Goal: Transaction & Acquisition: Obtain resource

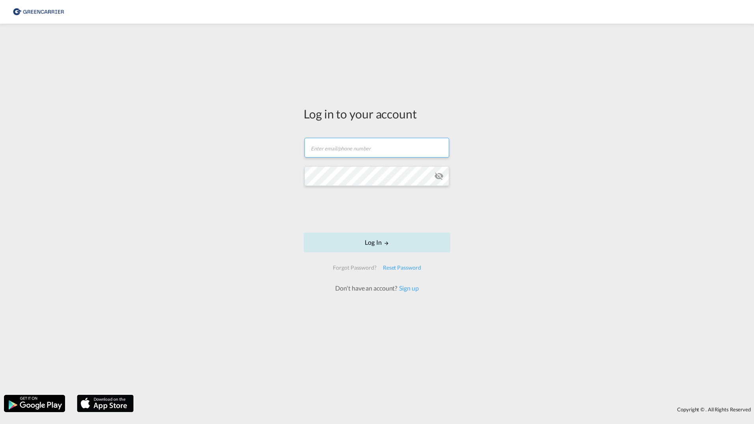
type input "[PERSON_NAME][EMAIL_ADDRESS][DOMAIN_NAME]"
click at [353, 241] on button "Log In" at bounding box center [377, 242] width 147 height 20
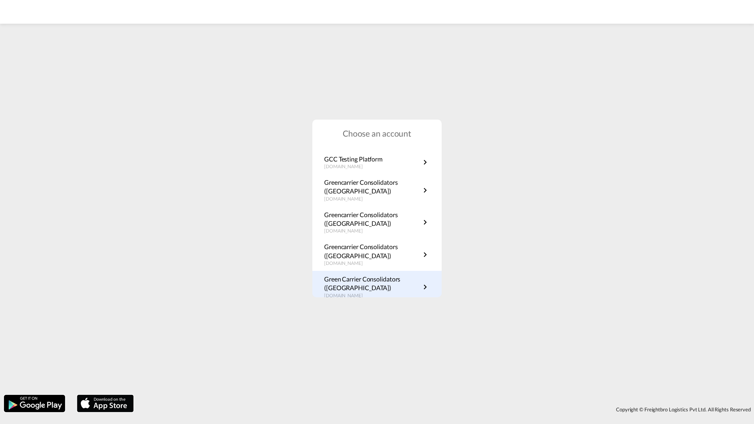
scroll to position [142, 0]
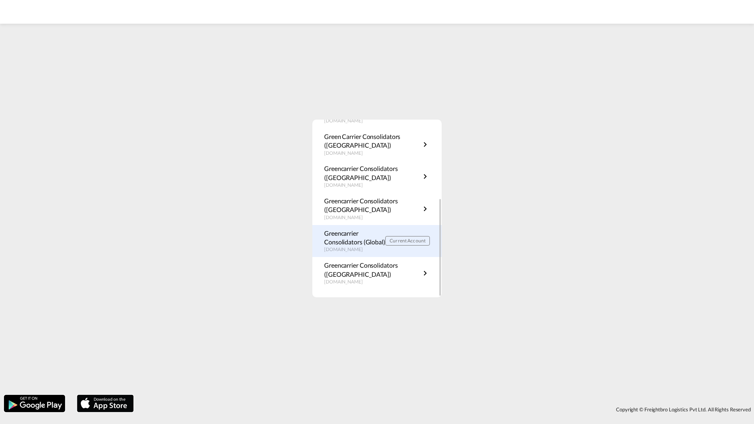
click at [370, 243] on p "Greencarrier Consolidators (Global)" at bounding box center [354, 238] width 61 height 18
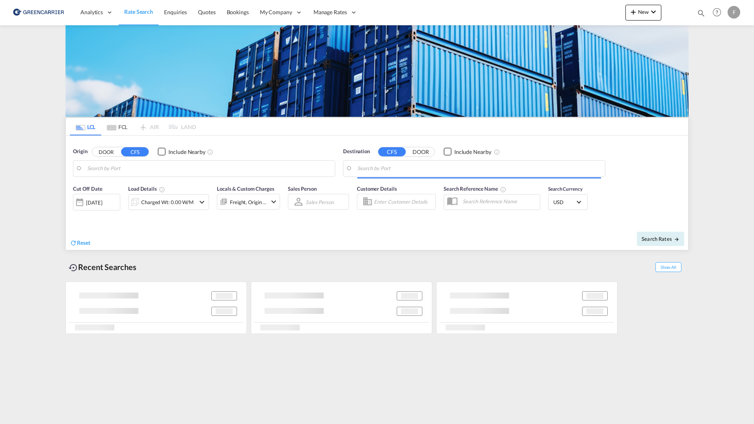
type input "SE-11260, [GEOGRAPHIC_DATA], [GEOGRAPHIC_DATA]"
type input "[GEOGRAPHIC_DATA], SGSIN"
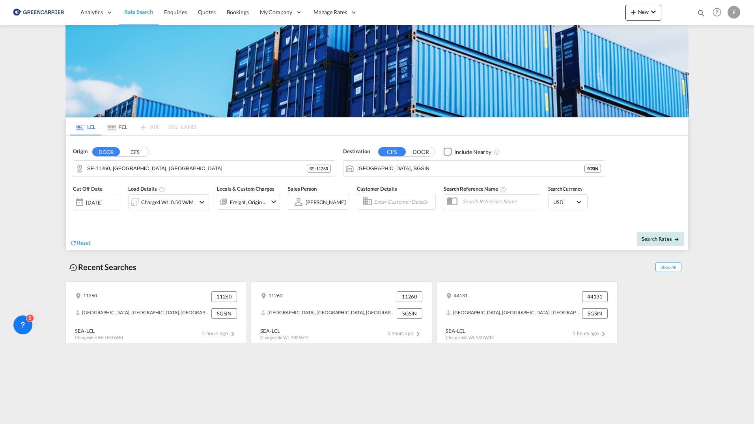
click at [650, 242] on button "Search Rates" at bounding box center [660, 239] width 47 height 14
type input "11260 to SGSIN / 18 Sep 2025"
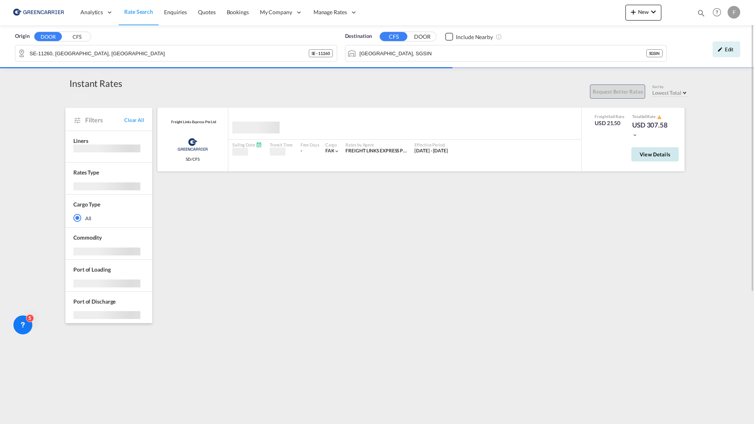
click at [642, 157] on span "View Details" at bounding box center [655, 154] width 31 height 6
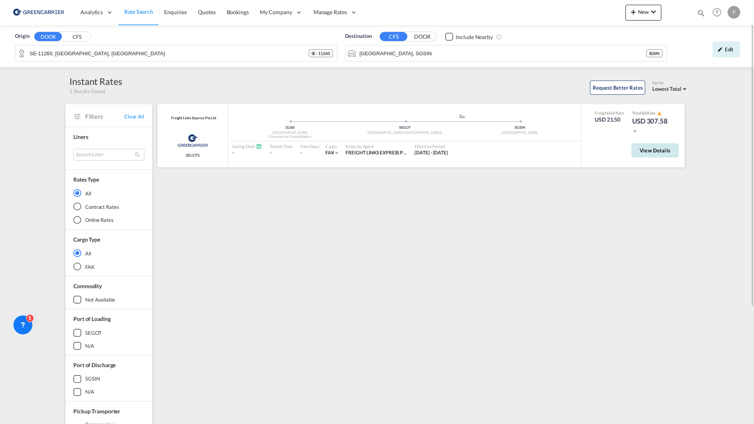
click at [651, 152] on span "View Details" at bounding box center [655, 150] width 31 height 6
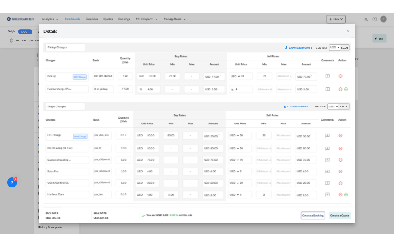
scroll to position [314, 0]
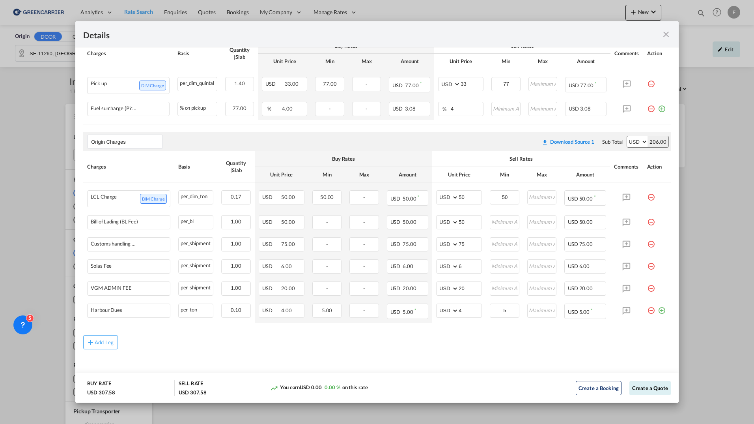
click at [663, 33] on md-icon "icon-close fg-AAA8AD m-0 cursor" at bounding box center [665, 34] width 9 height 9
